Goal: Task Accomplishment & Management: Manage account settings

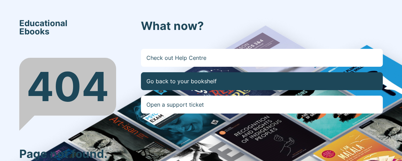
click at [260, 85] on link "Go back to your bookshelf" at bounding box center [262, 81] width 242 height 18
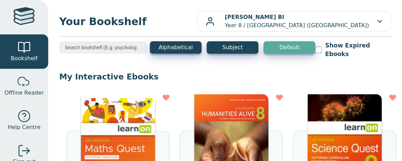
click at [149, 112] on img at bounding box center [118, 145] width 74 height 103
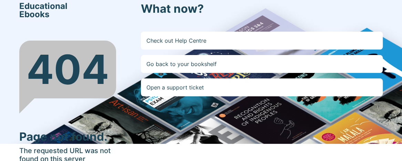
scroll to position [11, 0]
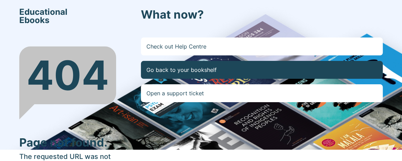
click at [210, 67] on link "Go back to your bookshelf" at bounding box center [262, 70] width 242 height 18
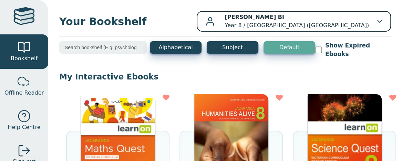
click at [373, 15] on div "[PERSON_NAME] BI Year 8 / [GEOGRAPHIC_DATA] ([GEOGRAPHIC_DATA])" at bounding box center [294, 21] width 177 height 17
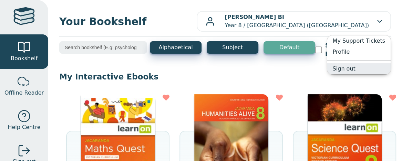
click at [355, 70] on link "Sign out" at bounding box center [358, 68] width 63 height 11
